Goal: Information Seeking & Learning: Find specific fact

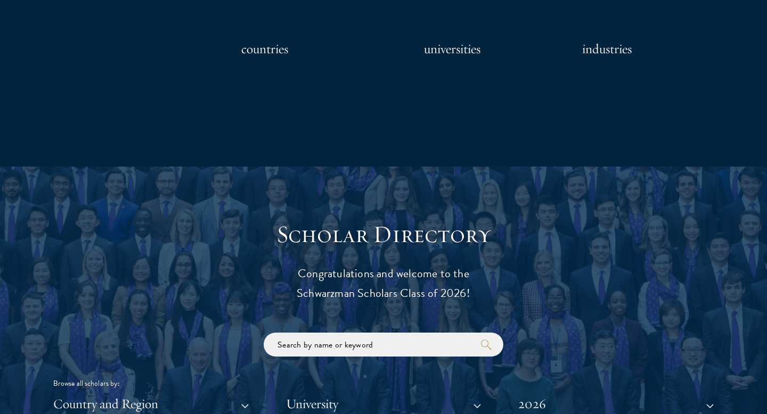
scroll to position [1135, 0]
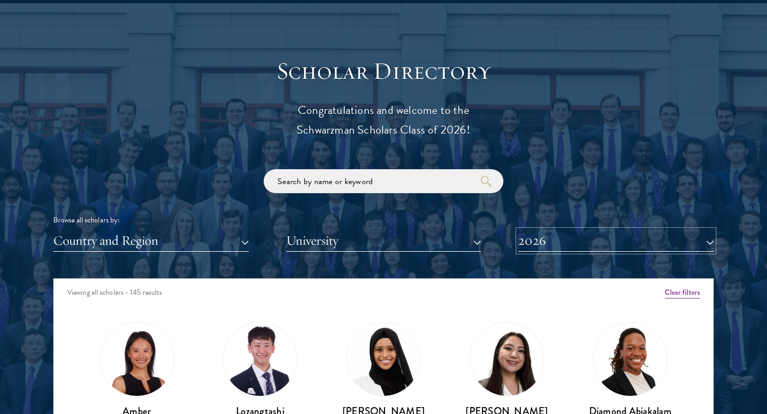
click at [572, 240] on button "2026" at bounding box center [615, 241] width 195 height 22
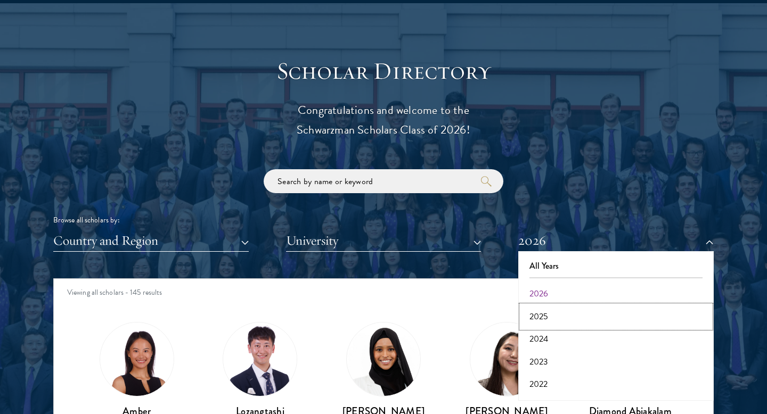
click at [545, 313] on button "2025" at bounding box center [615, 317] width 189 height 22
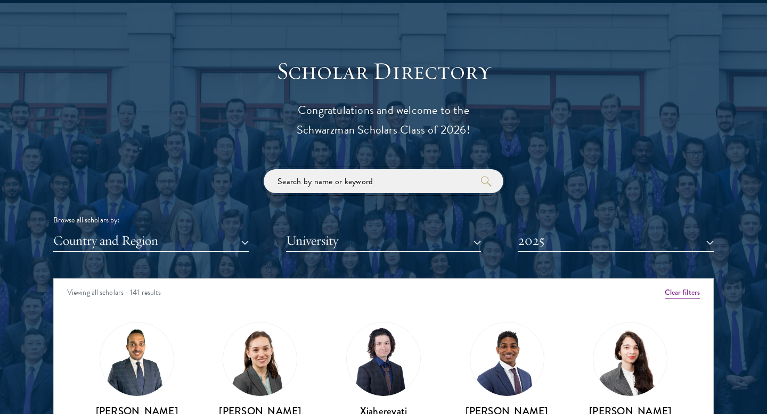
click at [361, 183] on input "search" at bounding box center [384, 181] width 240 height 24
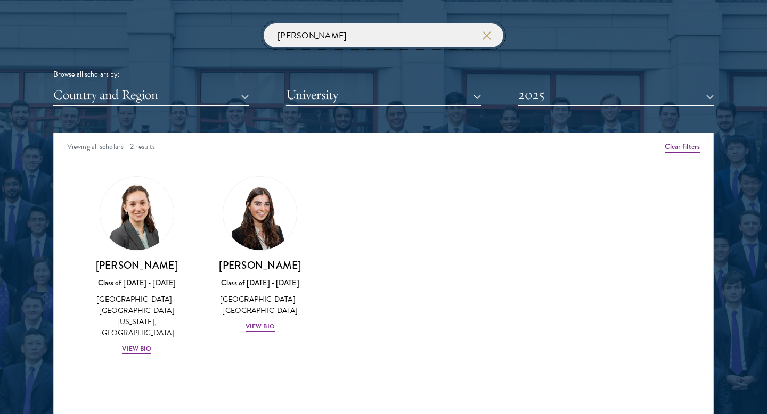
scroll to position [1284, 0]
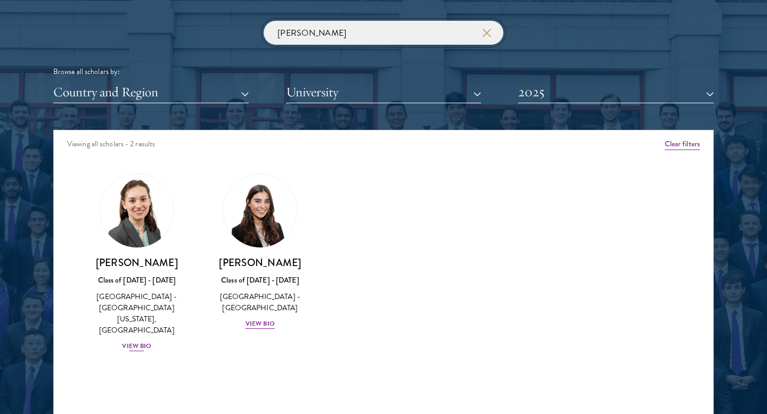
type input "[PERSON_NAME]"
click at [157, 275] on div "Class of [DATE] - [DATE]" at bounding box center [137, 280] width 102 height 11
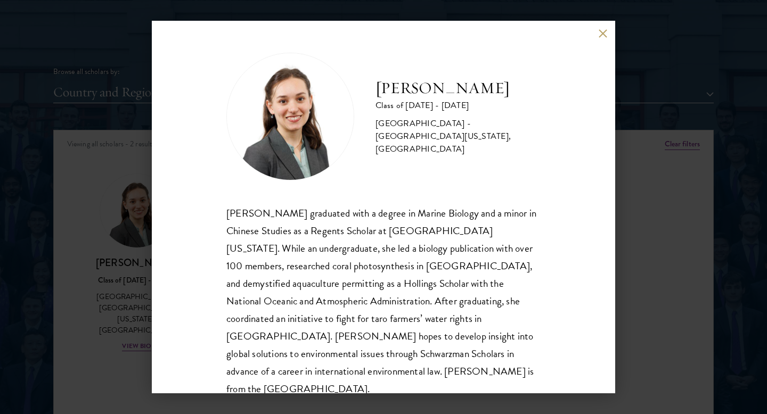
click at [129, 266] on div "[PERSON_NAME] Class of [DATE] - [DATE] [GEOGRAPHIC_DATA] - [GEOGRAPHIC_DATA][US…" at bounding box center [383, 207] width 767 height 414
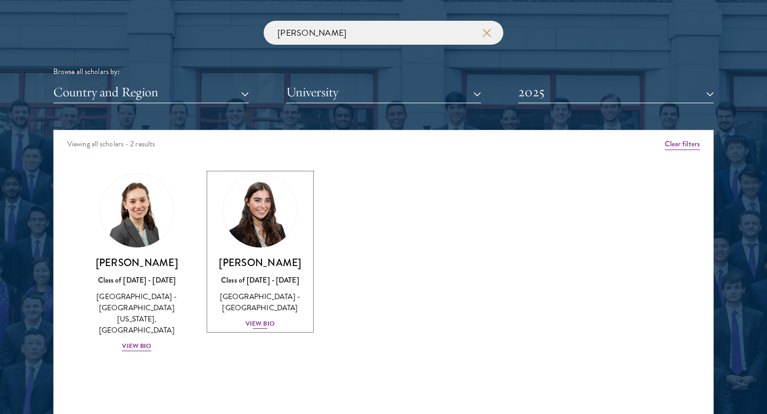
click at [232, 278] on div "Class of [DATE] - [DATE]" at bounding box center [260, 280] width 102 height 11
